Goal: Transaction & Acquisition: Purchase product/service

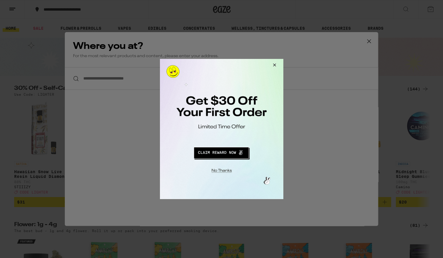
click at [222, 169] on button "Close Modal" at bounding box center [220, 169] width 120 height 9
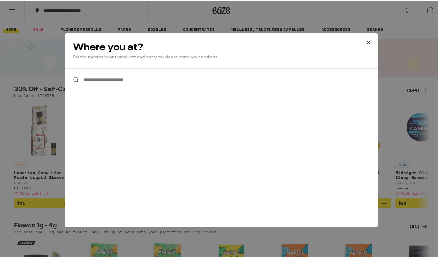
click at [158, 79] on input "**********" at bounding box center [221, 78] width 313 height 23
click at [124, 79] on input "**********" at bounding box center [221, 78] width 313 height 23
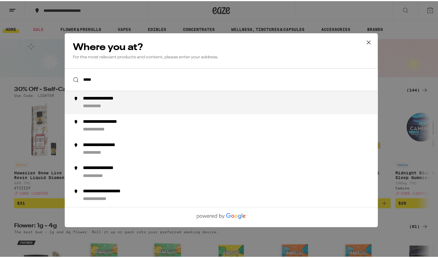
click at [130, 108] on div "**********" at bounding box center [233, 102] width 300 height 14
type input "**********"
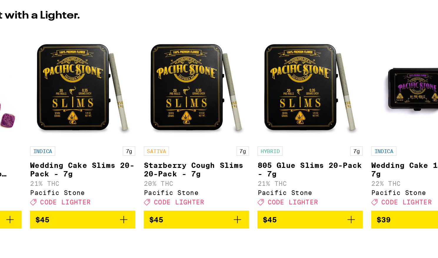
scroll to position [41, 0]
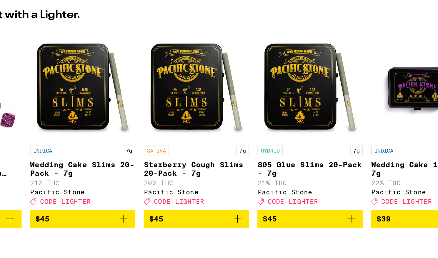
click at [310, 183] on span "$45" at bounding box center [295, 179] width 53 height 7
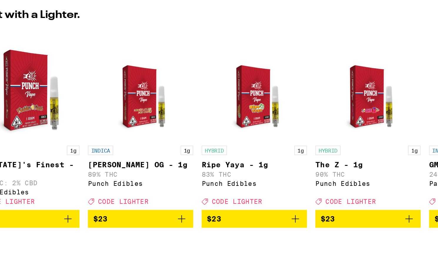
scroll to position [0, 3469]
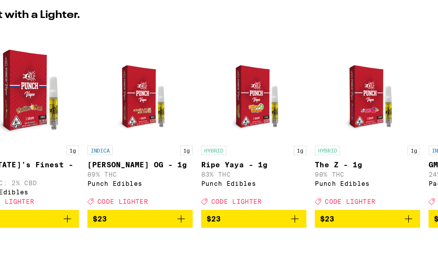
click at [286, 183] on icon "Add to bag" at bounding box center [286, 179] width 7 height 7
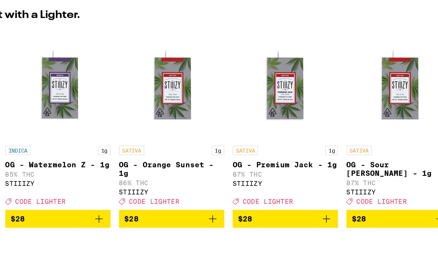
scroll to position [0, 4088]
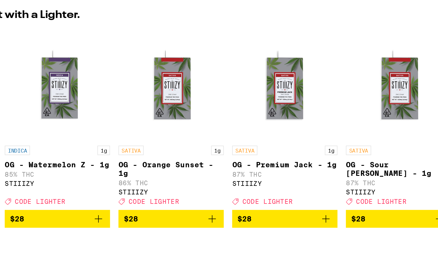
click at [240, 183] on icon "Add to bag" at bounding box center [240, 179] width 7 height 7
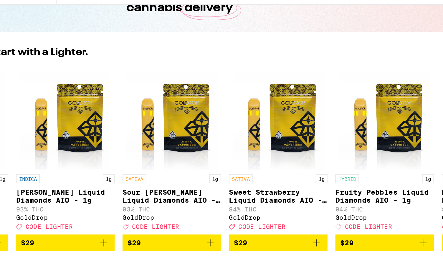
scroll to position [0, 4664]
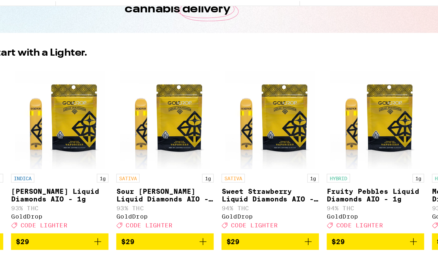
click at [228, 102] on img "Open page for Sour Tangie Liquid Diamonds AIO - 1g from GoldDrop" at bounding box center [214, 106] width 54 height 59
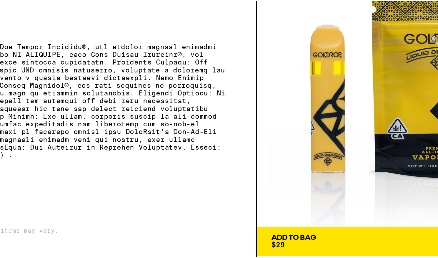
scroll to position [41, 0]
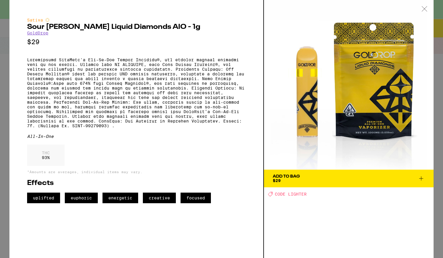
click at [276, 77] on img at bounding box center [349, 85] width 170 height 170
click at [423, 179] on icon at bounding box center [421, 178] width 7 height 7
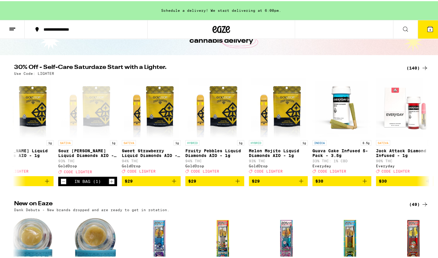
scroll to position [0, 4805]
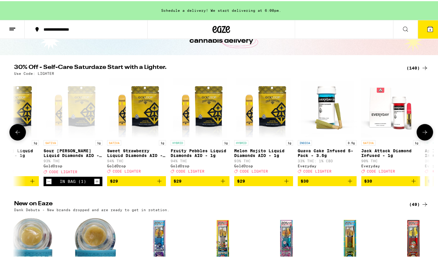
click at [285, 182] on icon "Add to bag" at bounding box center [287, 180] width 4 height 4
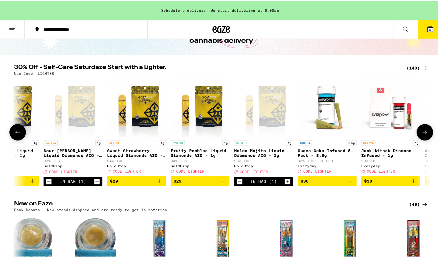
click at [221, 182] on icon "Add to bag" at bounding box center [223, 180] width 4 height 4
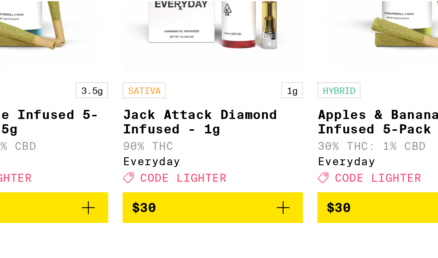
scroll to position [41, 0]
click at [246, 184] on icon "Add to bag" at bounding box center [247, 180] width 7 height 7
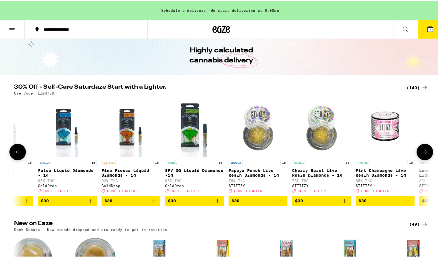
scroll to position [0, 5304]
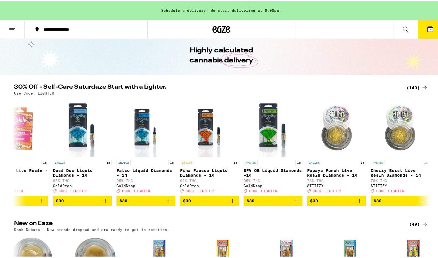
click at [404, 31] on icon at bounding box center [405, 27] width 7 height 7
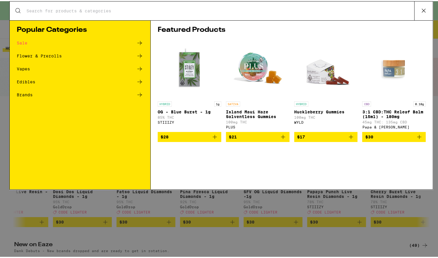
scroll to position [0, 0]
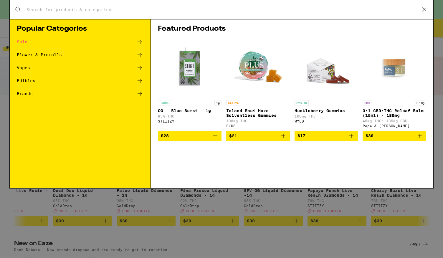
click at [24, 70] on div "Vapes" at bounding box center [23, 68] width 13 height 4
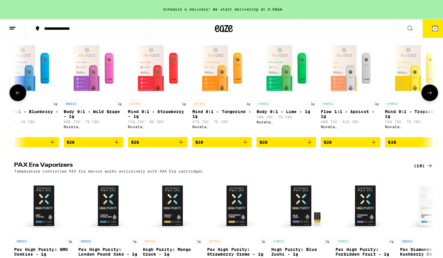
scroll to position [0, 523]
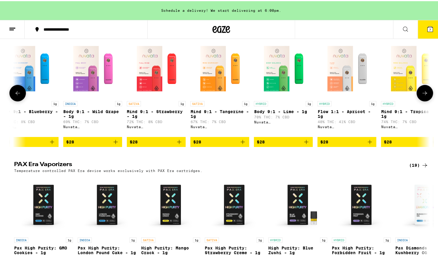
click at [110, 87] on img "Open page for Body 9:1 - Wild Grape - 1g from Nuvata (CA)" at bounding box center [92, 67] width 59 height 59
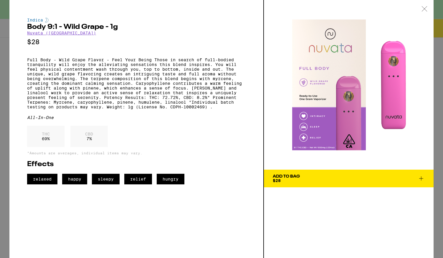
click at [275, 49] on img at bounding box center [349, 85] width 170 height 170
click at [292, 228] on div "Add To Bag $28" at bounding box center [349, 129] width 170 height 258
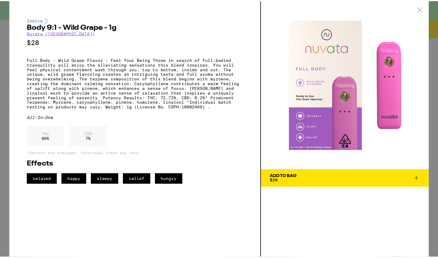
scroll to position [303, 0]
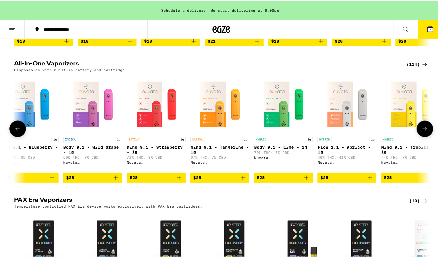
click at [209, 109] on img "Open page for Mind 9:1 - Tangerine - 1g from Nuvata (CA)" at bounding box center [220, 103] width 59 height 59
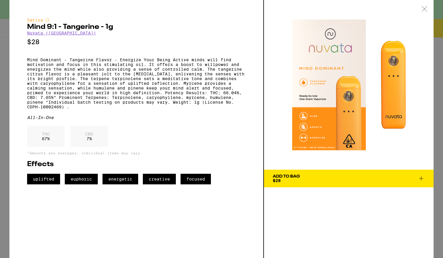
click at [281, 88] on img at bounding box center [349, 85] width 170 height 170
click at [427, 10] on icon at bounding box center [424, 8] width 6 height 5
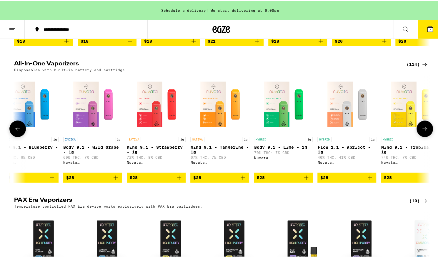
click at [241, 180] on icon "Add to bag" at bounding box center [242, 176] width 7 height 7
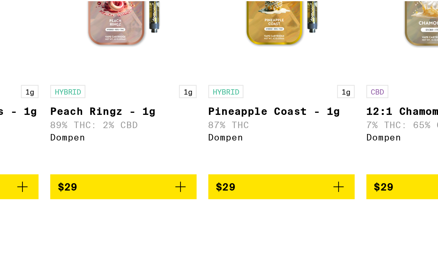
scroll to position [198, 0]
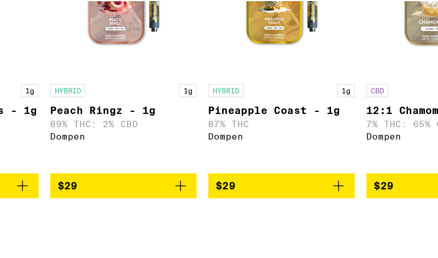
click at [211, 154] on icon "Add to bag" at bounding box center [210, 150] width 7 height 7
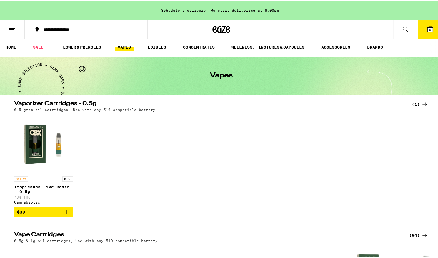
scroll to position [0, 0]
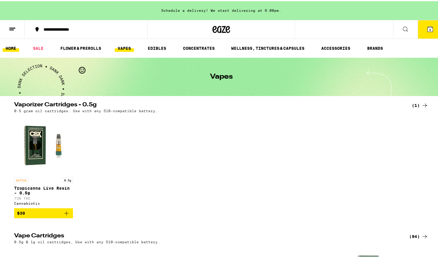
click at [5, 48] on link "HOME" at bounding box center [11, 47] width 16 height 7
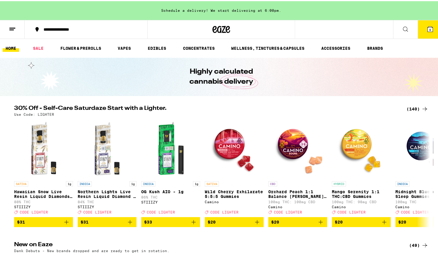
click at [11, 27] on line at bounding box center [12, 27] width 6 height 0
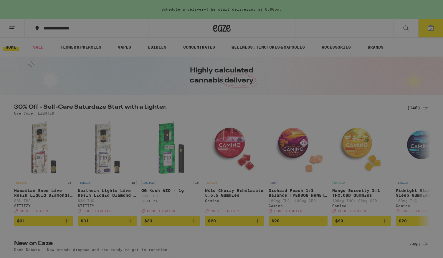
click at [72, 34] on button "Log In" at bounding box center [81, 31] width 103 height 12
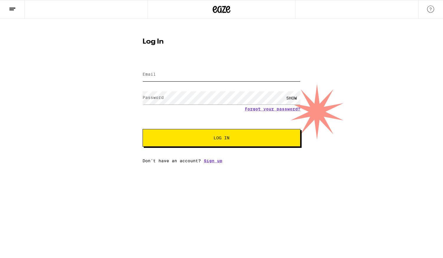
click at [158, 74] on input "Email" at bounding box center [222, 74] width 158 height 13
type input "[EMAIL_ADDRESS][DOMAIN_NAME]"
click at [221, 140] on span "Log In" at bounding box center [221, 138] width 16 height 4
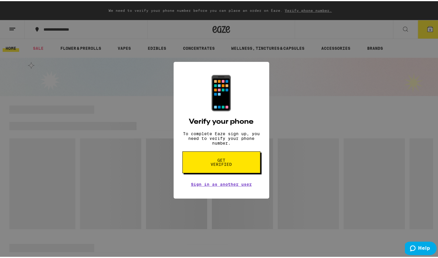
click at [222, 165] on span "Get verified" at bounding box center [221, 161] width 30 height 8
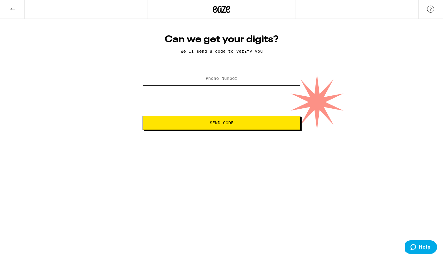
click at [214, 75] on input "Phone Number" at bounding box center [222, 78] width 158 height 13
type input "[PHONE_NUMBER]"
click at [239, 126] on button "Send Code" at bounding box center [222, 123] width 158 height 14
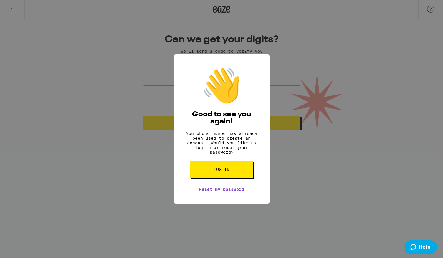
click at [230, 176] on button "Log in" at bounding box center [222, 169] width 64 height 18
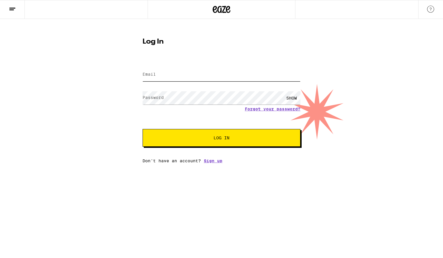
click at [171, 73] on input "Email" at bounding box center [222, 74] width 158 height 13
click at [295, 97] on div "SHOW" at bounding box center [292, 97] width 18 height 13
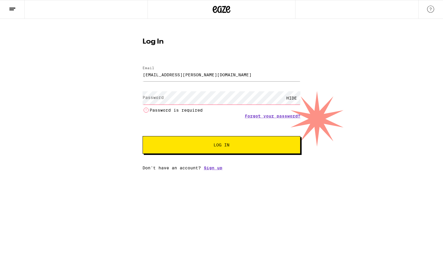
click at [295, 97] on div "HIDE" at bounding box center [292, 97] width 18 height 13
click at [201, 74] on input "[EMAIL_ADDRESS][PERSON_NAME][DOMAIN_NAME]" at bounding box center [222, 74] width 158 height 13
drag, startPoint x: 214, startPoint y: 76, endPoint x: 117, endPoint y: 73, distance: 96.6
click at [117, 73] on div "Log In Email Email [EMAIL_ADDRESS][PERSON_NAME][DOMAIN_NAME] Password Password …" at bounding box center [221, 94] width 443 height 151
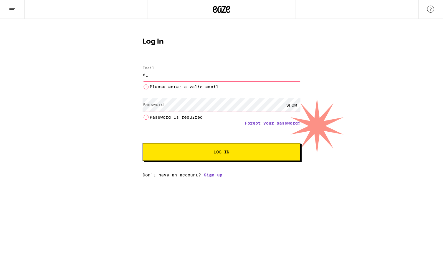
type input "[EMAIL_ADDRESS][DOMAIN_NAME]"
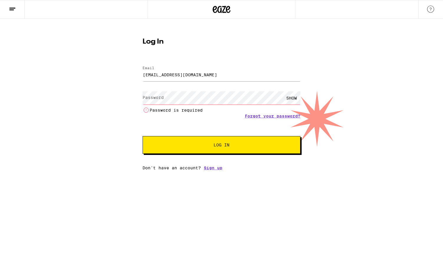
drag, startPoint x: 169, startPoint y: 89, endPoint x: 162, endPoint y: 96, distance: 10.0
click at [162, 96] on label "Password" at bounding box center [153, 97] width 21 height 5
drag, startPoint x: 163, startPoint y: 99, endPoint x: 346, endPoint y: 233, distance: 226.2
click at [346, 170] on html "Log In Email Email [EMAIL_ADDRESS][DOMAIN_NAME] Password Password SHOW Password…" at bounding box center [221, 85] width 443 height 170
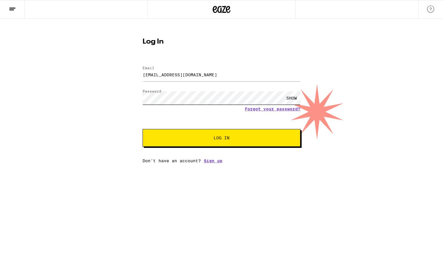
click at [143, 129] on button "Log In" at bounding box center [222, 138] width 158 height 18
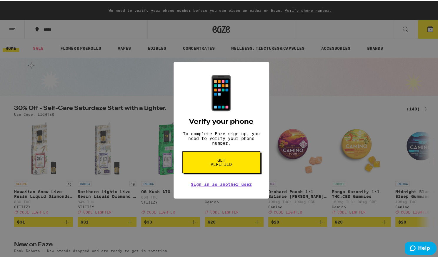
click at [233, 165] on span "Get verified" at bounding box center [221, 161] width 30 height 8
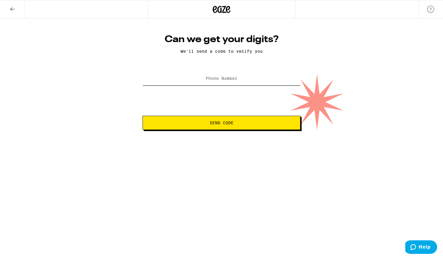
click at [208, 76] on input "Phone Number" at bounding box center [222, 78] width 158 height 13
type input "[PHONE_NUMBER]"
click at [210, 125] on span "Send Code" at bounding box center [222, 123] width 24 height 4
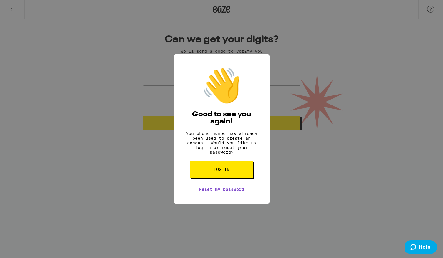
click at [229, 171] on span "Log in" at bounding box center [221, 169] width 16 height 4
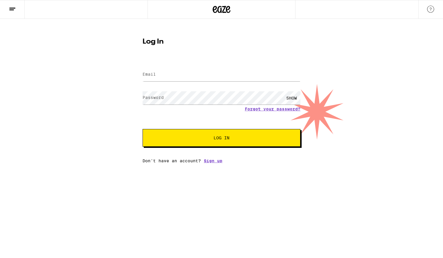
click at [431, 10] on img at bounding box center [430, 9] width 7 height 7
click at [427, 8] on img at bounding box center [430, 9] width 7 height 7
